Goal: Transaction & Acquisition: Book appointment/travel/reservation

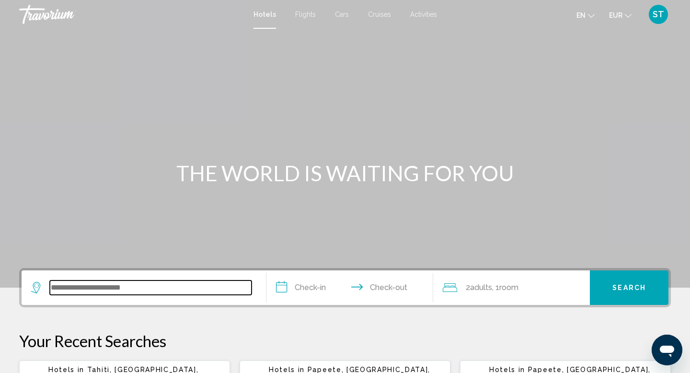
click at [118, 293] on input "Search widget" at bounding box center [151, 287] width 202 height 14
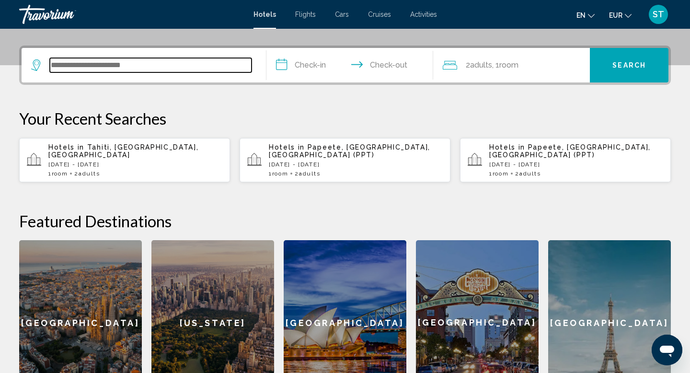
scroll to position [237, 0]
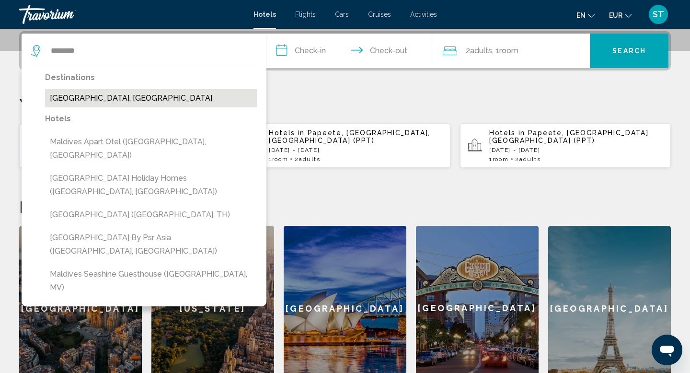
click at [116, 102] on button "[GEOGRAPHIC_DATA], [GEOGRAPHIC_DATA]" at bounding box center [151, 98] width 212 height 18
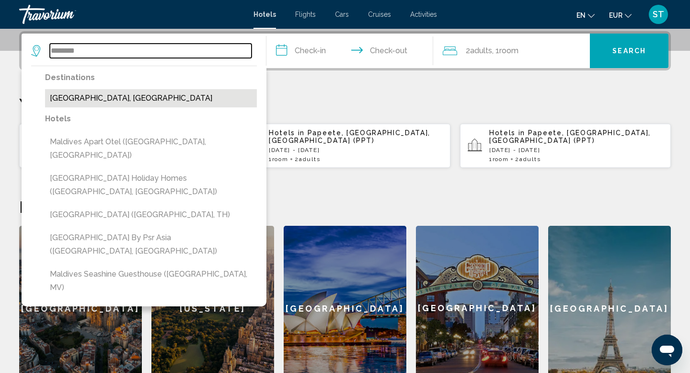
type input "**********"
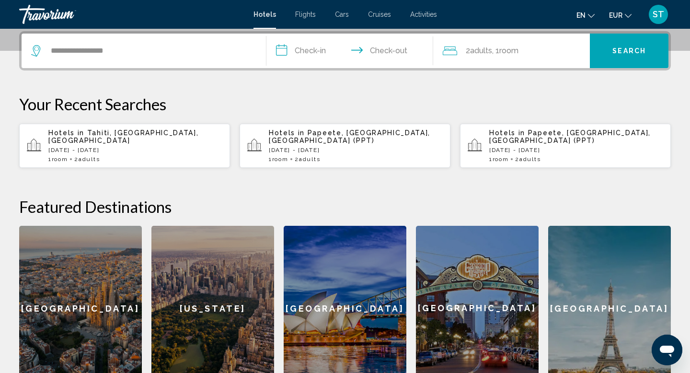
click at [308, 52] on input "**********" at bounding box center [351, 52] width 171 height 37
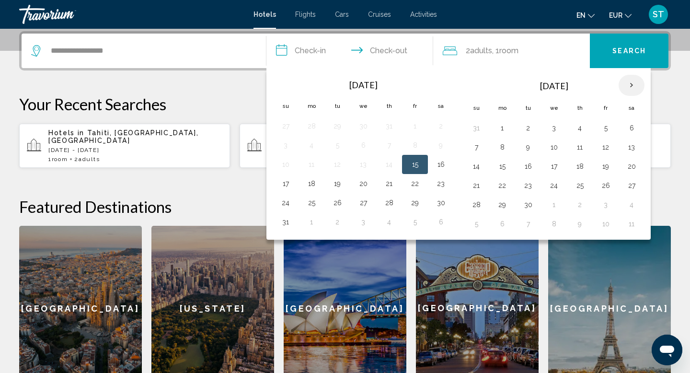
click at [634, 87] on th "Next month" at bounding box center [632, 85] width 26 height 21
click at [478, 145] on button "7" at bounding box center [476, 146] width 15 height 13
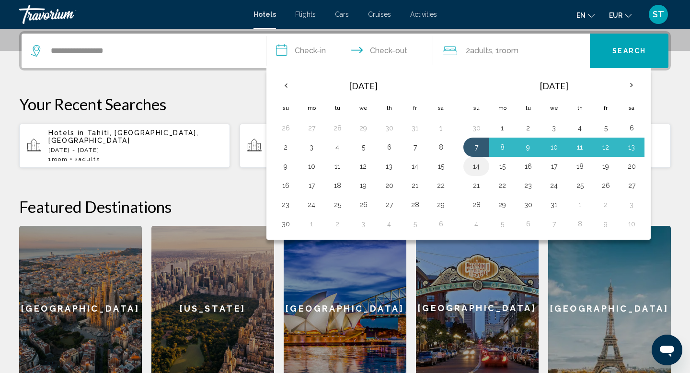
click at [475, 162] on button "14" at bounding box center [476, 166] width 15 height 13
type input "**********"
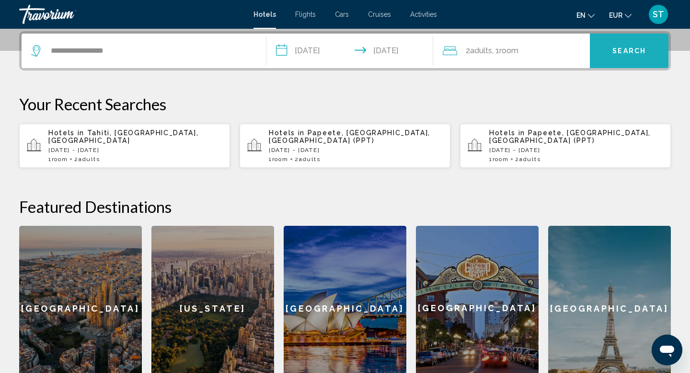
click at [616, 50] on span "Search" at bounding box center [629, 51] width 34 height 8
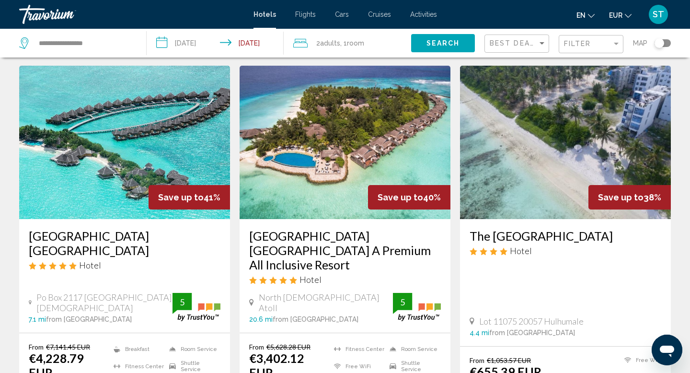
scroll to position [739, 0]
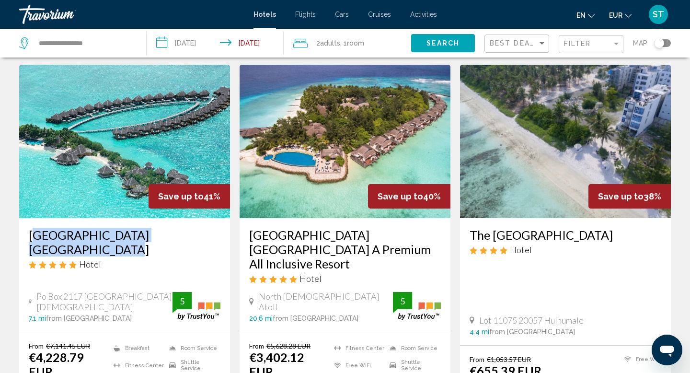
drag, startPoint x: 25, startPoint y: 207, endPoint x: 227, endPoint y: 209, distance: 202.3
click at [227, 218] on div "[GEOGRAPHIC_DATA] [GEOGRAPHIC_DATA] Hotel Po Box 2117 [GEOGRAPHIC_DATA][DEMOGRA…" at bounding box center [124, 275] width 211 height 114
copy h3 "[GEOGRAPHIC_DATA] [GEOGRAPHIC_DATA]"
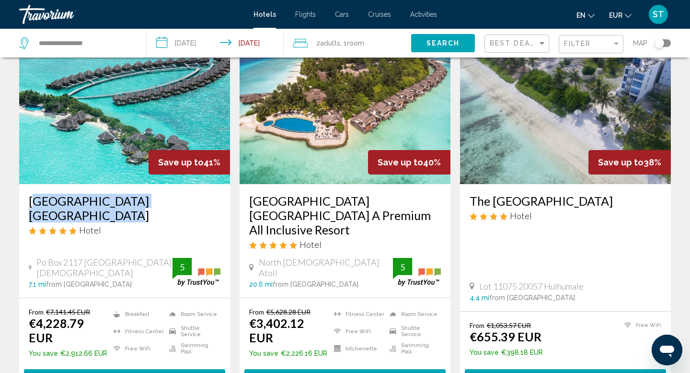
scroll to position [772, 0]
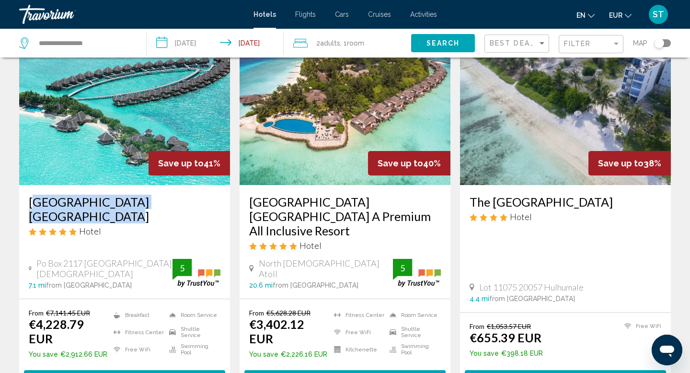
drag, startPoint x: 248, startPoint y: 173, endPoint x: 416, endPoint y: 188, distance: 168.9
click at [416, 188] on div "[GEOGRAPHIC_DATA] [GEOGRAPHIC_DATA] A Premium All Inclusive Resort Hotel [GEOGR…" at bounding box center [345, 242] width 211 height 114
copy h3 "[GEOGRAPHIC_DATA] [GEOGRAPHIC_DATA] A Premium All Inclusive Resort"
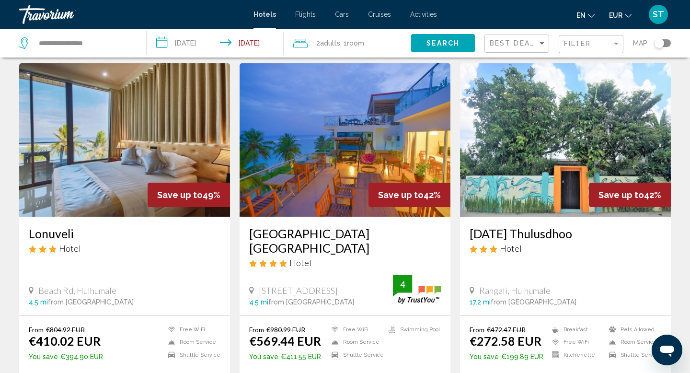
scroll to position [388, 0]
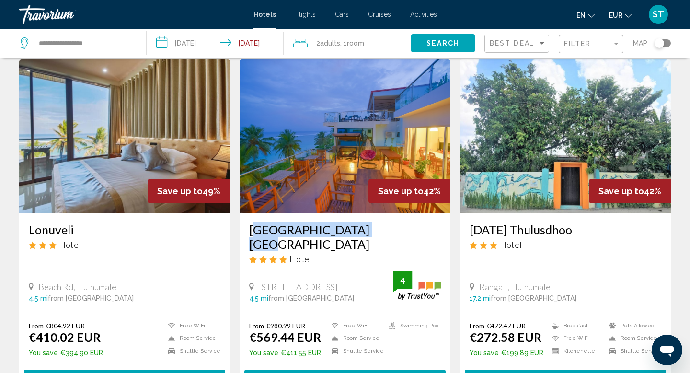
drag, startPoint x: 248, startPoint y: 216, endPoint x: 411, endPoint y: 211, distance: 163.0
click at [411, 213] on div "[GEOGRAPHIC_DATA] [GEOGRAPHIC_DATA] Hotel [STREET_ADDRESS] 4.5 mi from [GEOGRAP…" at bounding box center [345, 262] width 211 height 98
copy h3 "[GEOGRAPHIC_DATA] [GEOGRAPHIC_DATA]"
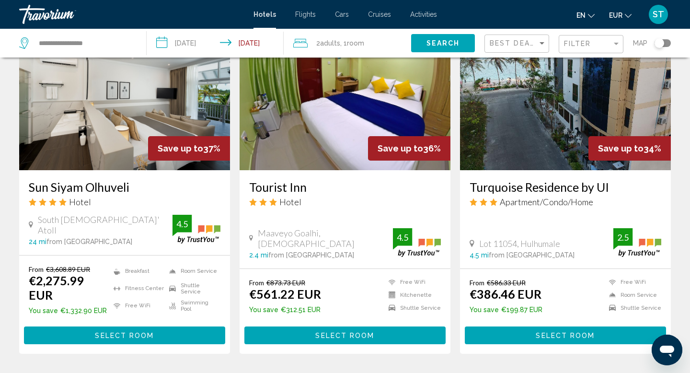
scroll to position [1256, 0]
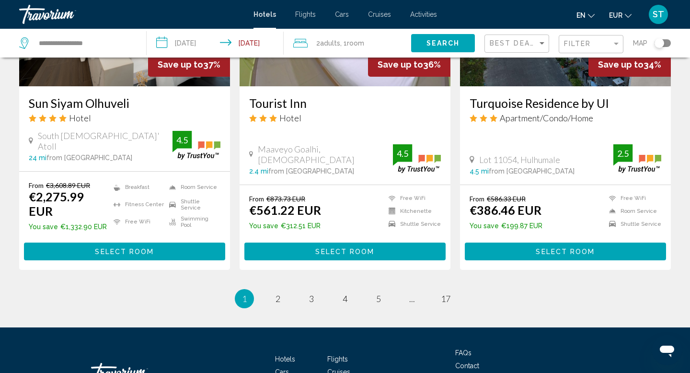
click at [285, 289] on ul "1 / 17 You're on page 1 page 2 page 3 page 4 page 5 page ... page 17" at bounding box center [345, 298] width 652 height 19
click at [276, 293] on span "2" at bounding box center [278, 298] width 5 height 11
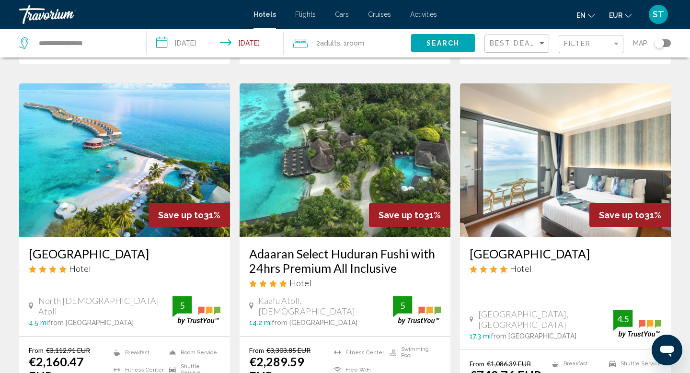
scroll to position [408, 0]
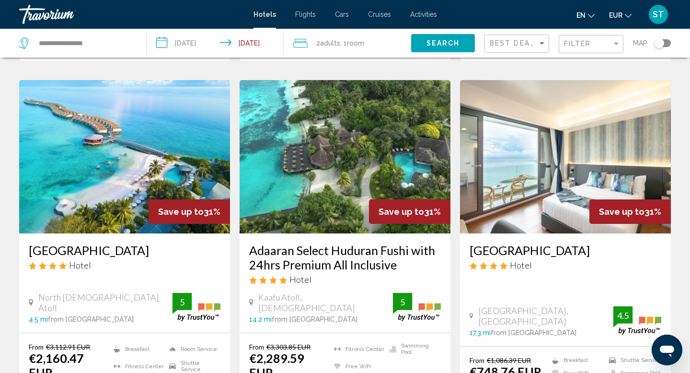
drag, startPoint x: 25, startPoint y: 210, endPoint x: 79, endPoint y: 227, distance: 55.6
click at [79, 233] on div "[GEOGRAPHIC_DATA] Hotel [GEOGRAPHIC_DATA][DEMOGRAPHIC_DATA] 4.5 mi from [GEOGRA…" at bounding box center [124, 282] width 211 height 99
copy h3 "[GEOGRAPHIC_DATA]"
drag, startPoint x: 245, startPoint y: 209, endPoint x: 418, endPoint y: 231, distance: 174.4
click at [418, 233] on div "Adaaran Select Huduran Fushi with 24hrs Premium All Inclusive Hotel [GEOGRAPHIC…" at bounding box center [345, 282] width 211 height 99
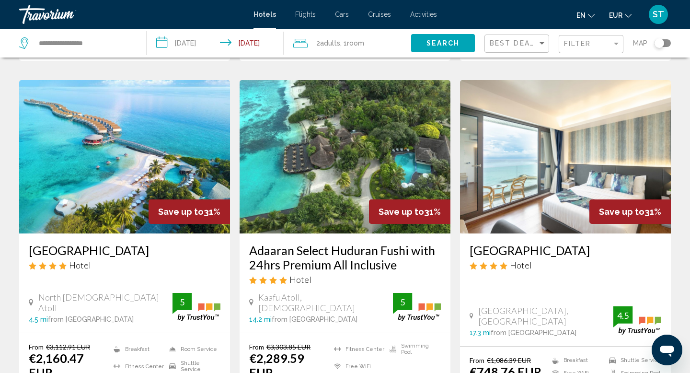
copy h3 "Adaaran Select Huduran Fushi with 24hrs Premium All Inclusive"
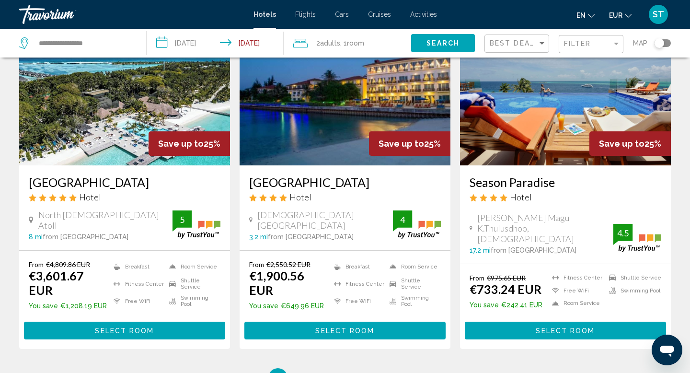
scroll to position [1272, 0]
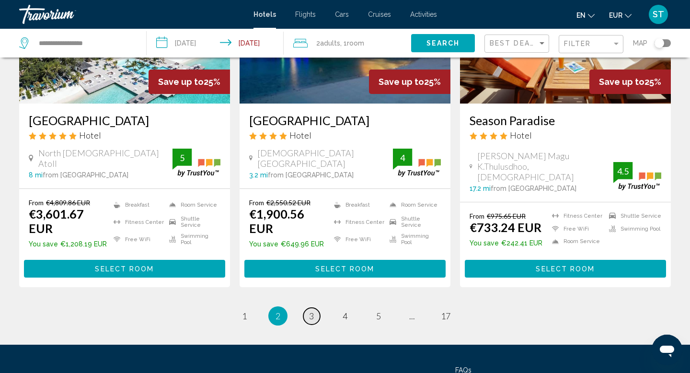
click at [310, 311] on span "3" at bounding box center [311, 316] width 5 height 11
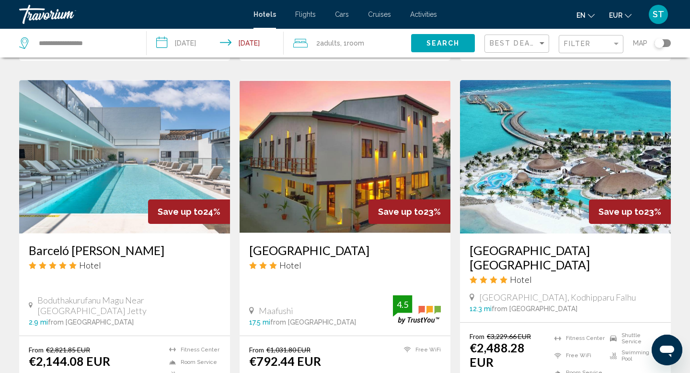
scroll to position [371, 0]
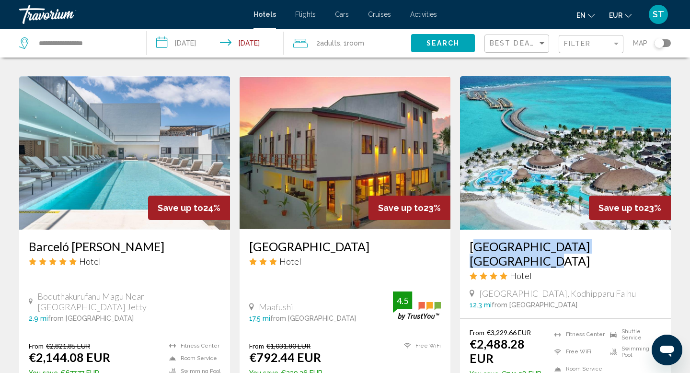
drag, startPoint x: 464, startPoint y: 232, endPoint x: 658, endPoint y: 234, distance: 194.1
click at [658, 234] on div "[GEOGRAPHIC_DATA] [GEOGRAPHIC_DATA] Hotel [GEOGRAPHIC_DATA], [GEOGRAPHIC_DATA] …" at bounding box center [565, 274] width 211 height 89
copy h3 "[GEOGRAPHIC_DATA] [GEOGRAPHIC_DATA]"
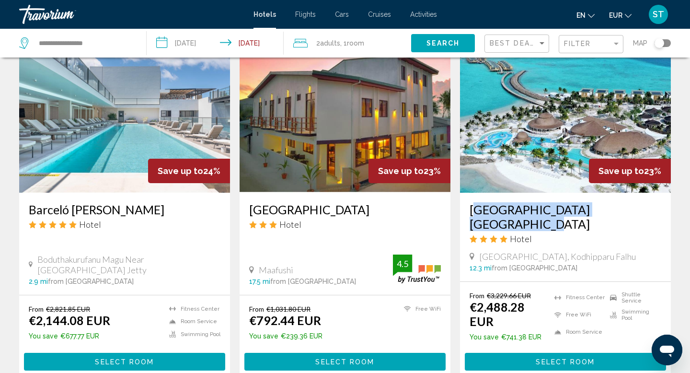
scroll to position [411, 0]
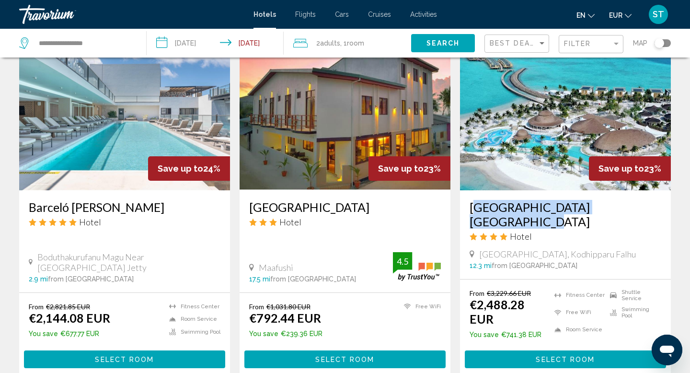
click at [549, 356] on span "Select Room" at bounding box center [565, 360] width 59 height 8
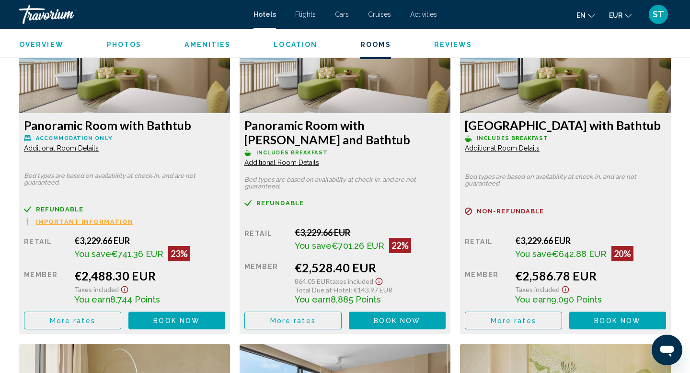
scroll to position [1343, 0]
